Goal: Check status: Check status

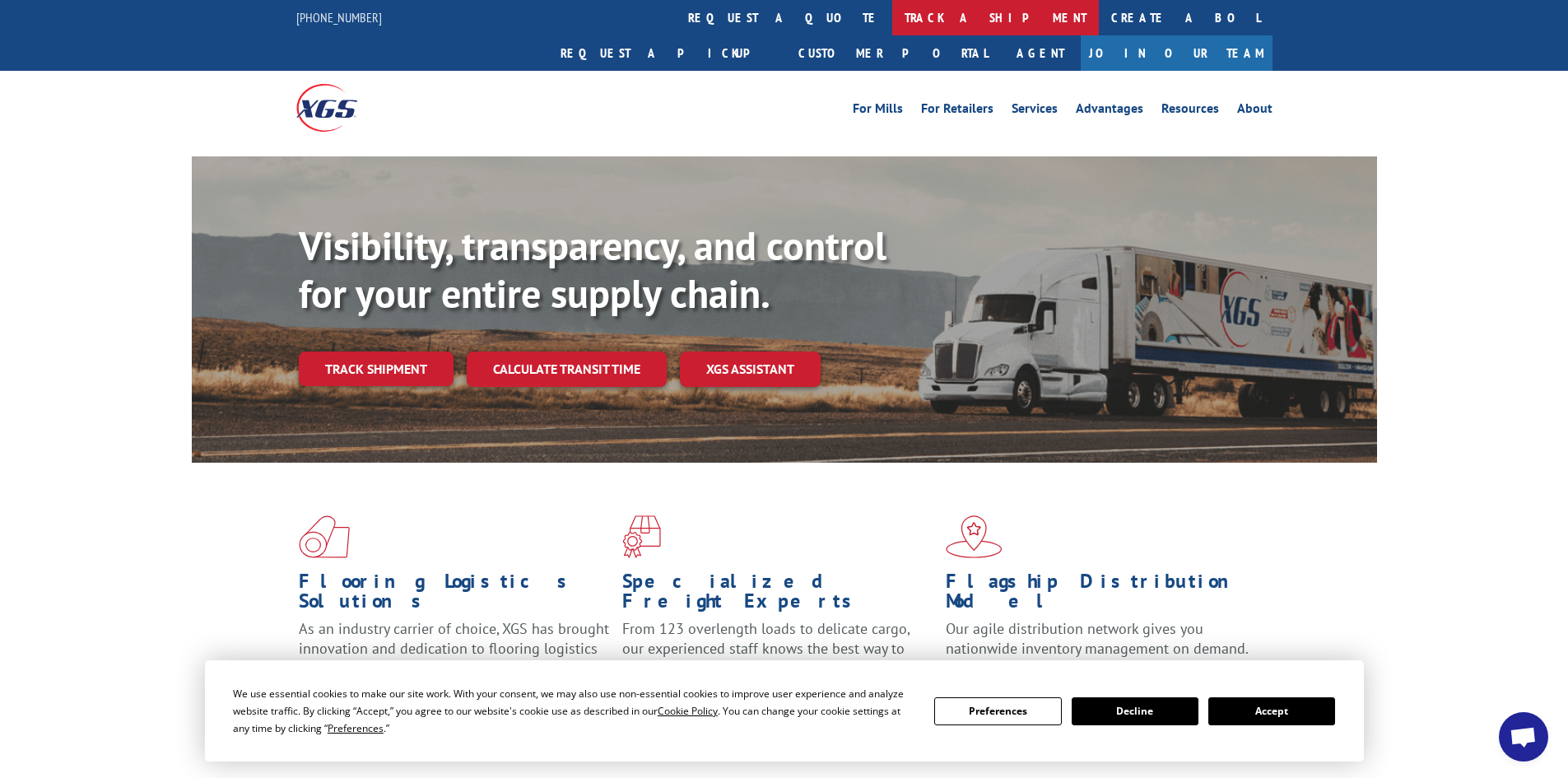
click at [892, 9] on link "track a shipment" at bounding box center [995, 17] width 207 height 36
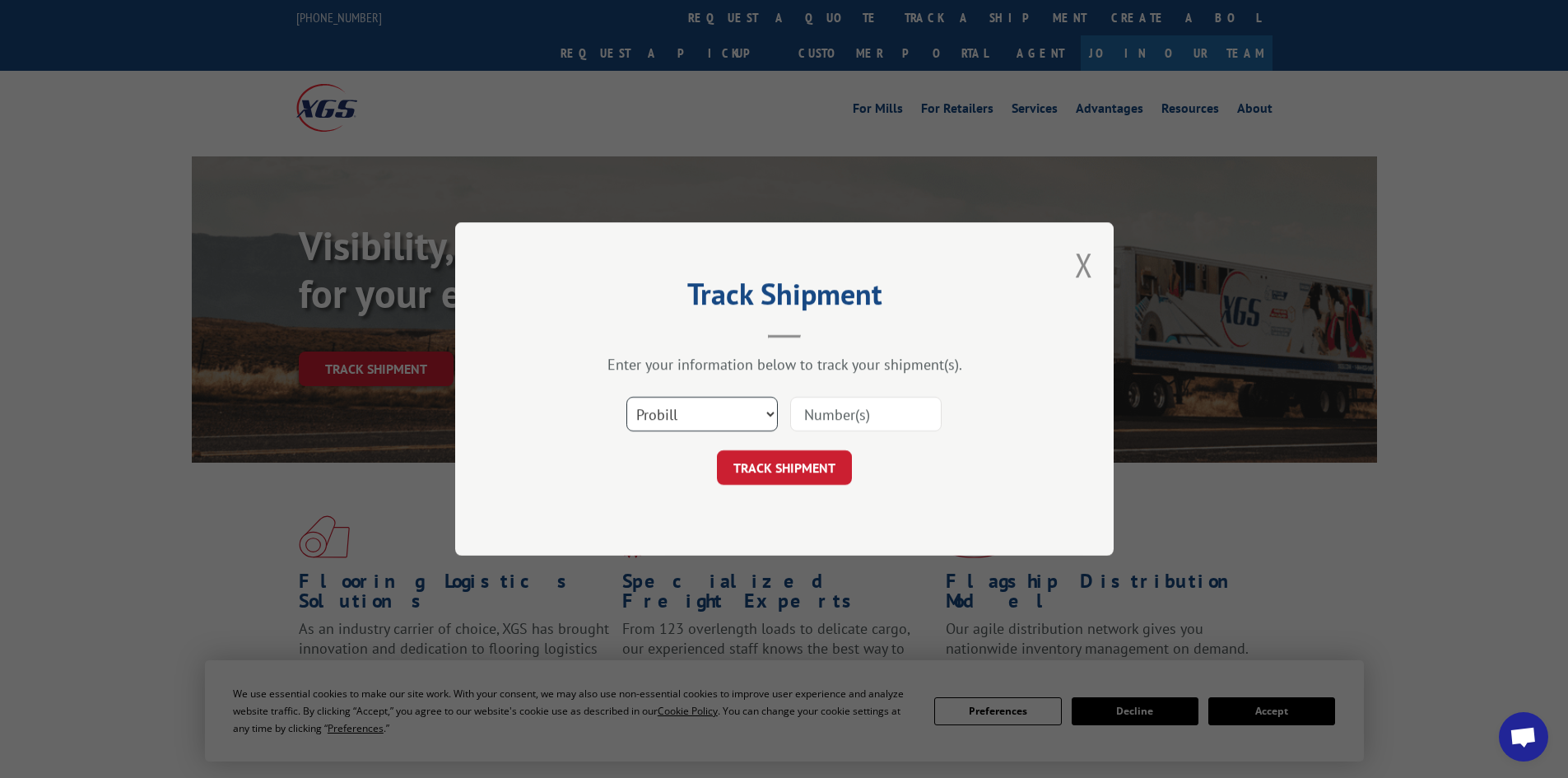
drag, startPoint x: 703, startPoint y: 411, endPoint x: 690, endPoint y: 431, distance: 23.9
click at [702, 412] on select "Select category... Probill BOL PO" at bounding box center [702, 414] width 152 height 35
select select "bol"
click at [626, 397] on select "Select category... Probill BOL PO" at bounding box center [702, 414] width 152 height 35
click at [814, 412] on input at bounding box center [865, 414] width 152 height 35
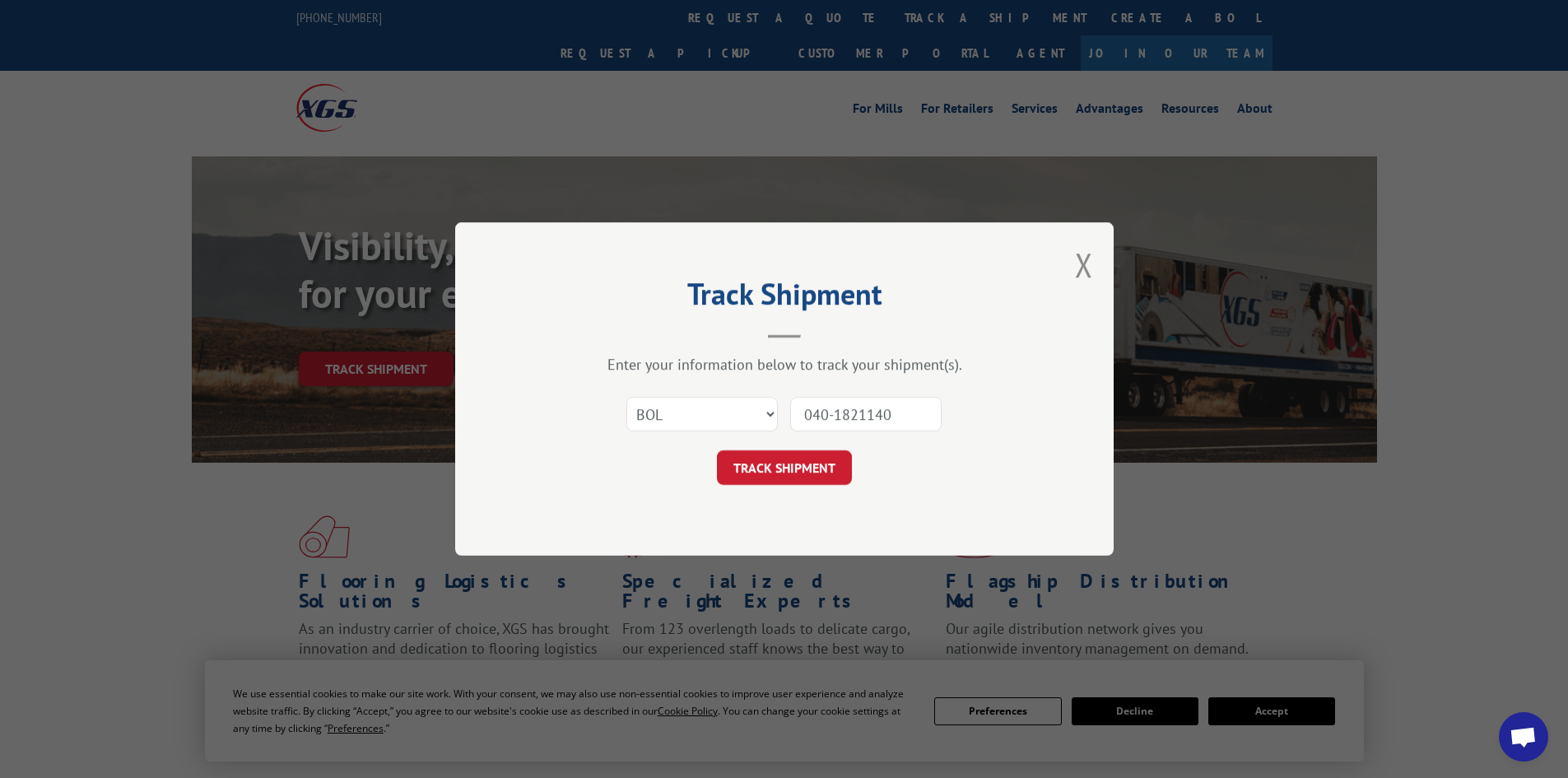
type input "040-1821140"
click at [717, 451] on button "TRACK SHIPMENT" at bounding box center [785, 468] width 135 height 35
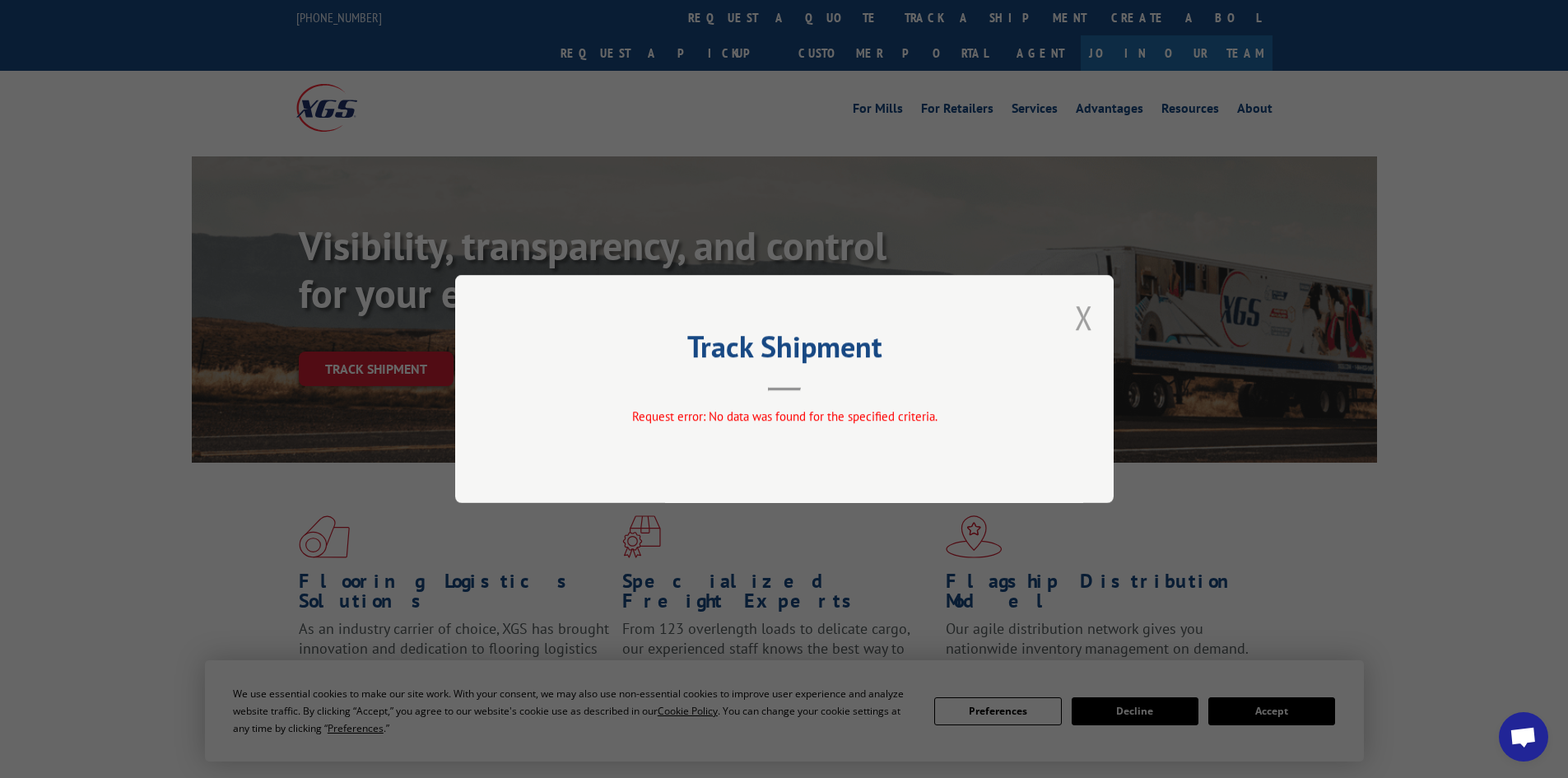
click at [1083, 320] on button "Close modal" at bounding box center [1084, 317] width 18 height 43
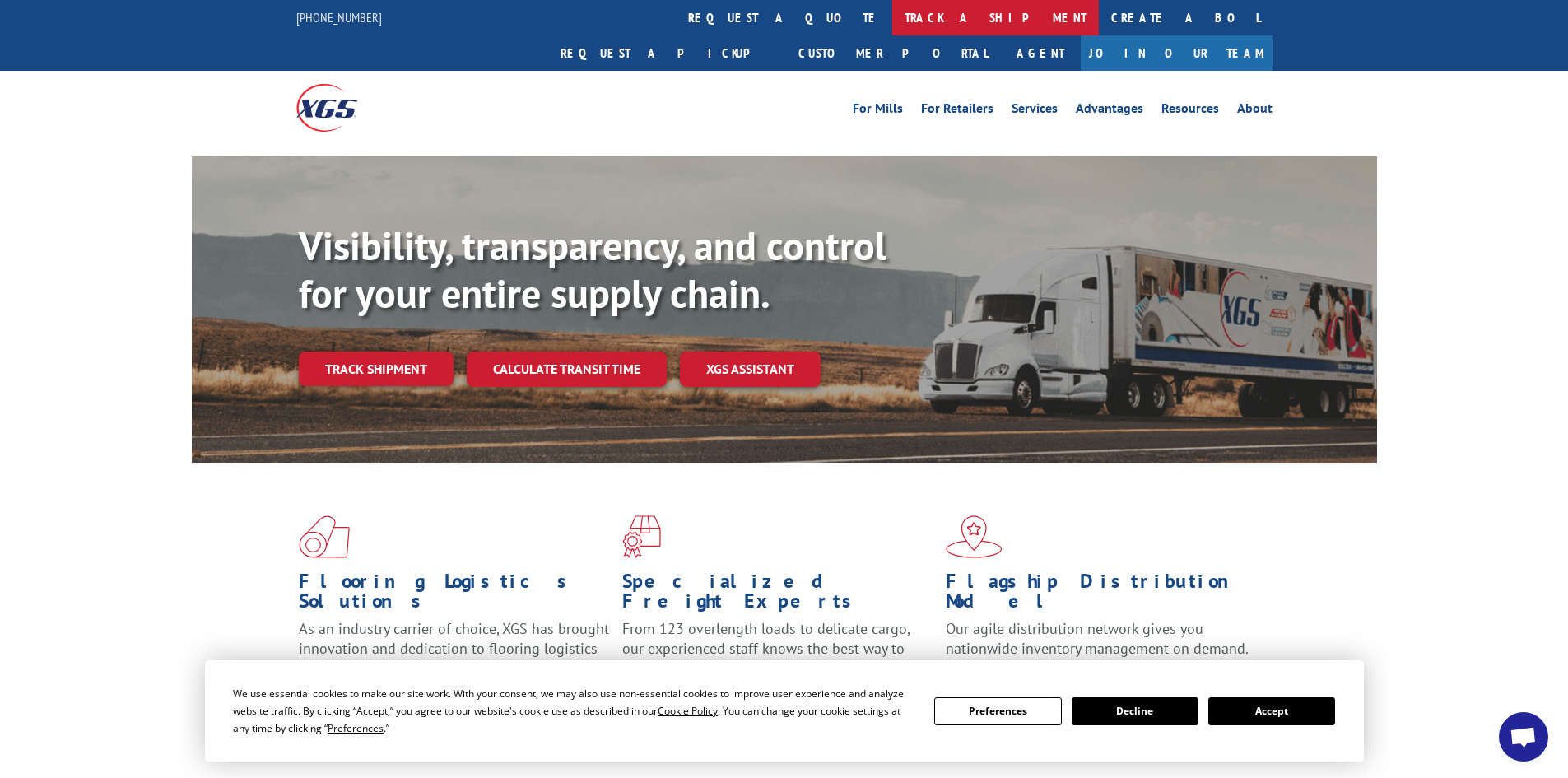
click at [892, 22] on link "track a shipment" at bounding box center [995, 17] width 207 height 36
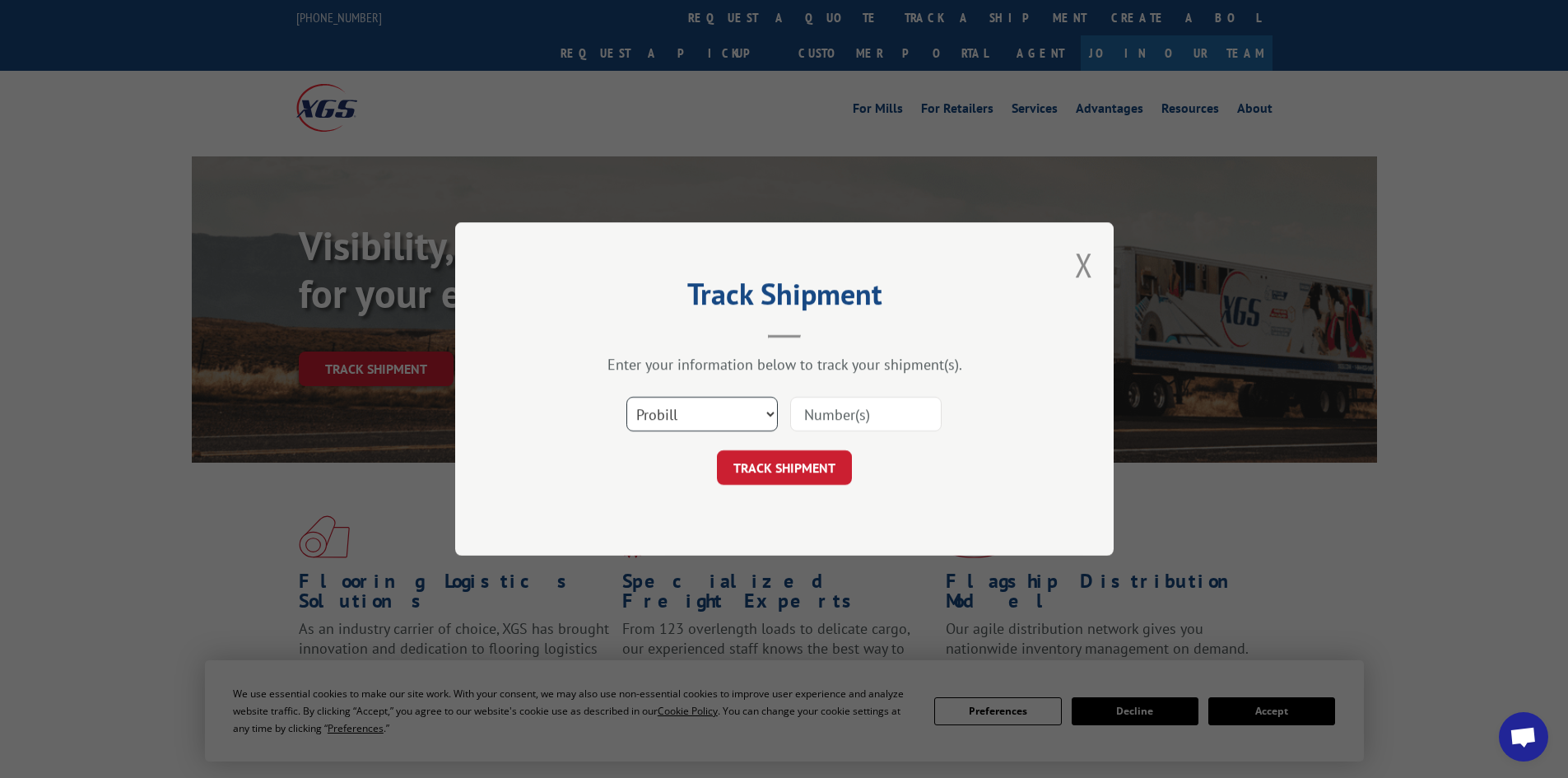
click at [752, 412] on select "Select category... Probill BOL PO" at bounding box center [702, 414] width 152 height 35
select select "po"
click at [626, 397] on select "Select category... Probill BOL PO" at bounding box center [702, 414] width 152 height 35
click at [864, 410] on input at bounding box center [865, 414] width 152 height 35
type input "26514802"
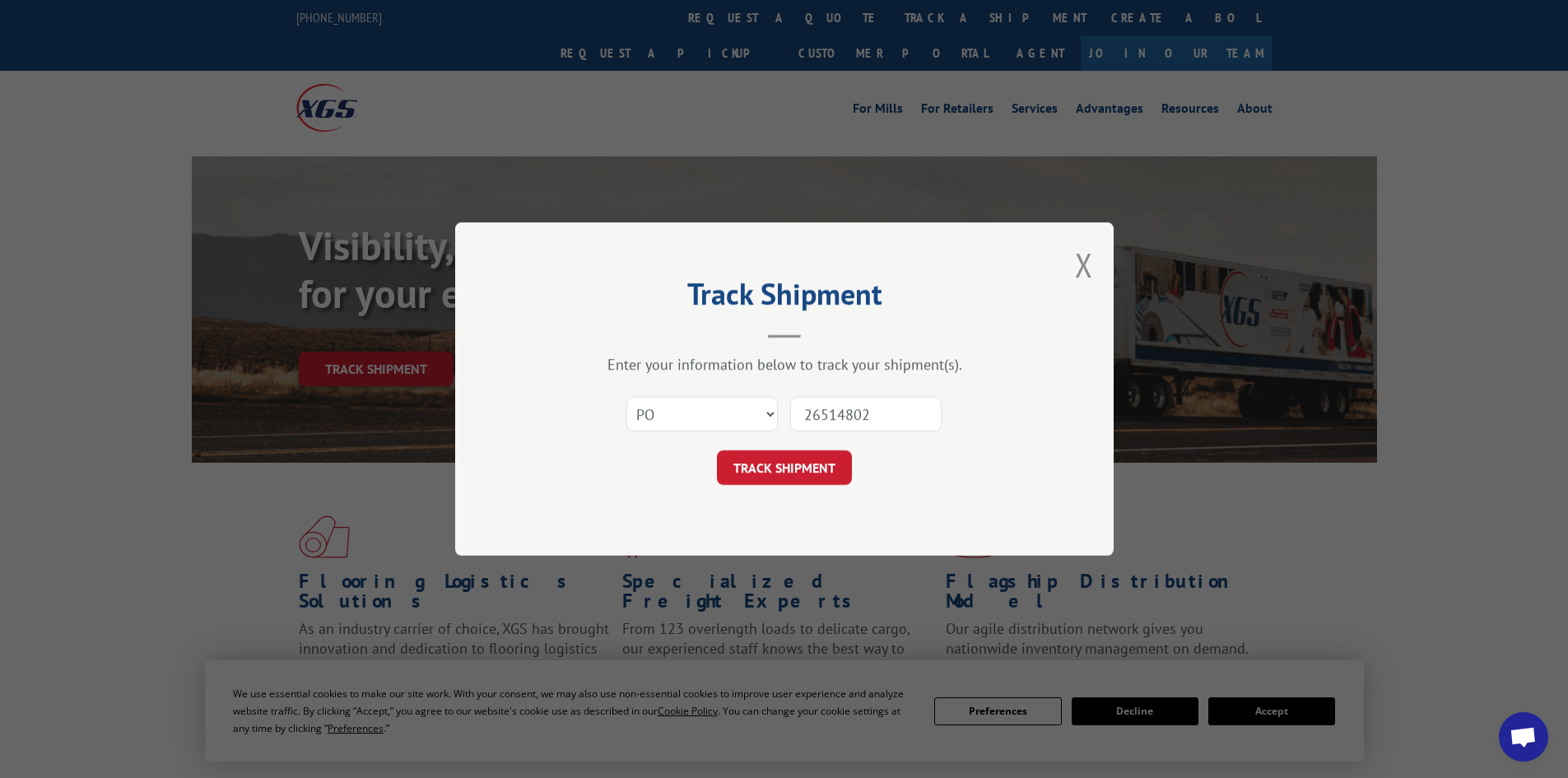
click button "TRACK SHIPMENT" at bounding box center [785, 468] width 135 height 35
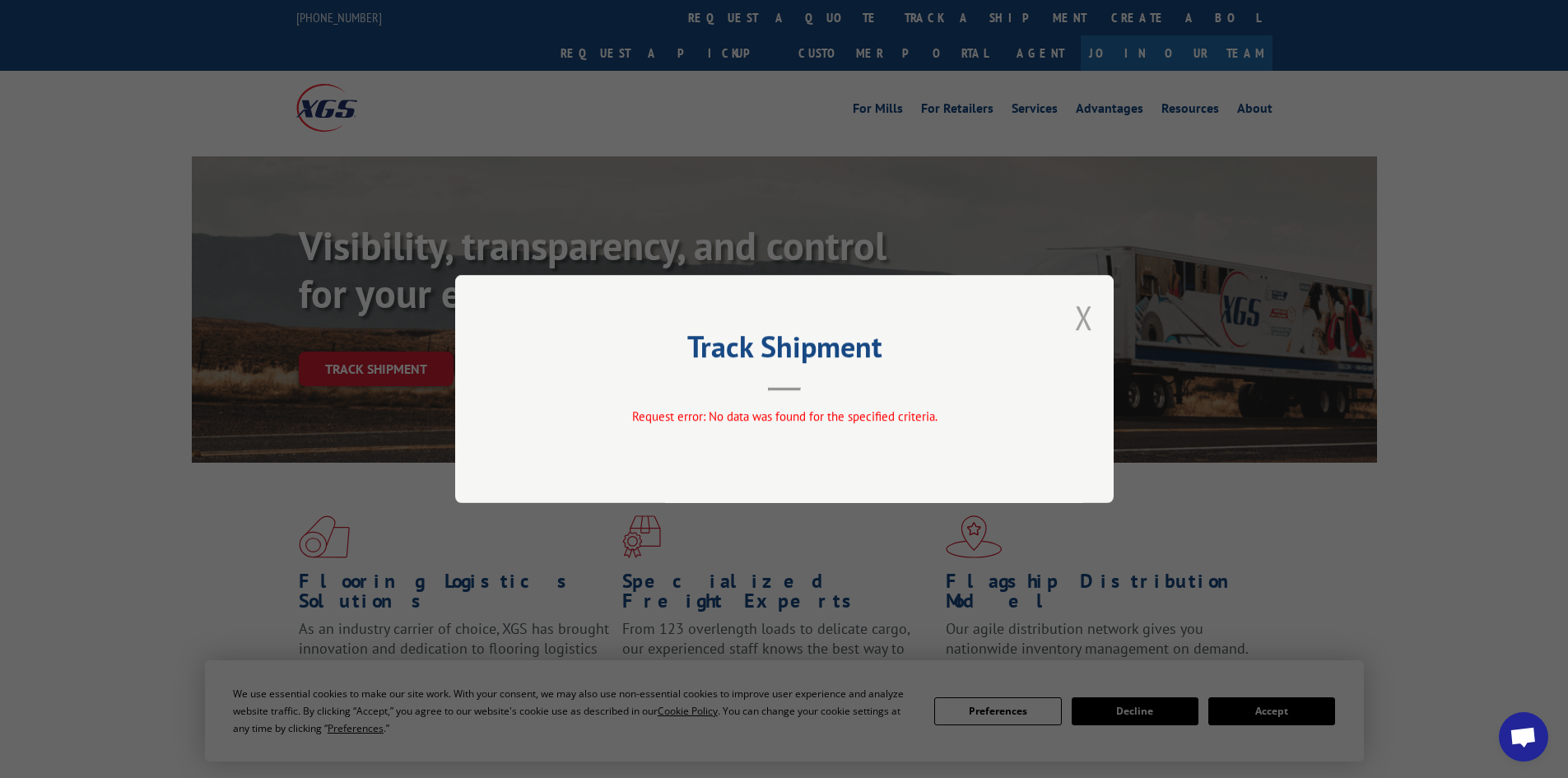
click at [1081, 319] on button "Close modal" at bounding box center [1084, 317] width 18 height 43
